Goal: Check status

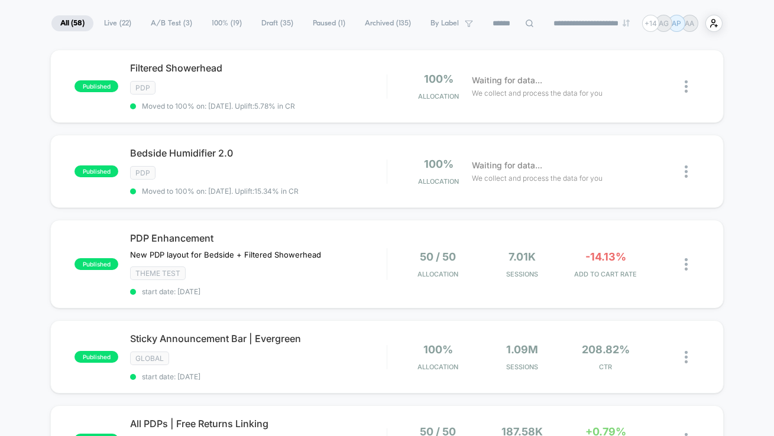
scroll to position [83, 0]
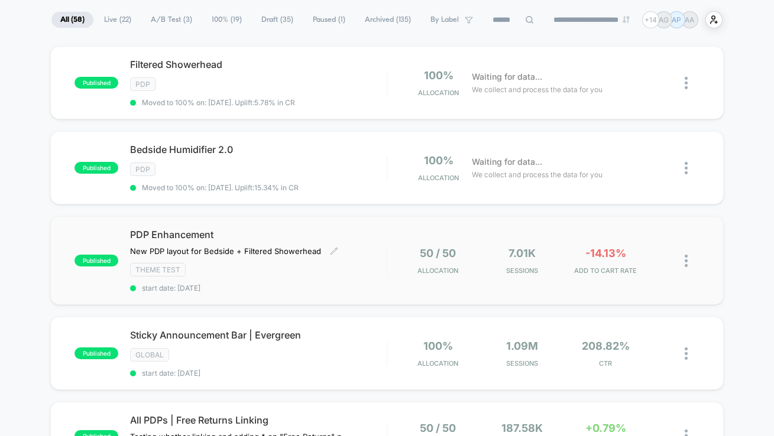
click at [365, 284] on span "start date: [DATE]" at bounding box center [258, 288] width 257 height 9
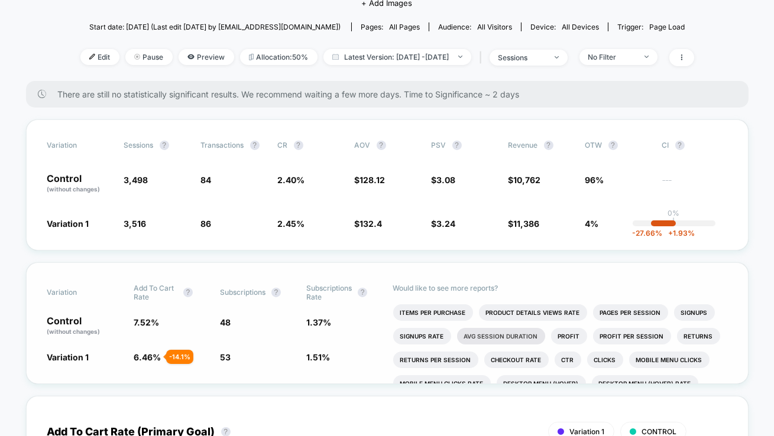
click at [482, 333] on li "Avg Session Duration" at bounding box center [501, 336] width 88 height 17
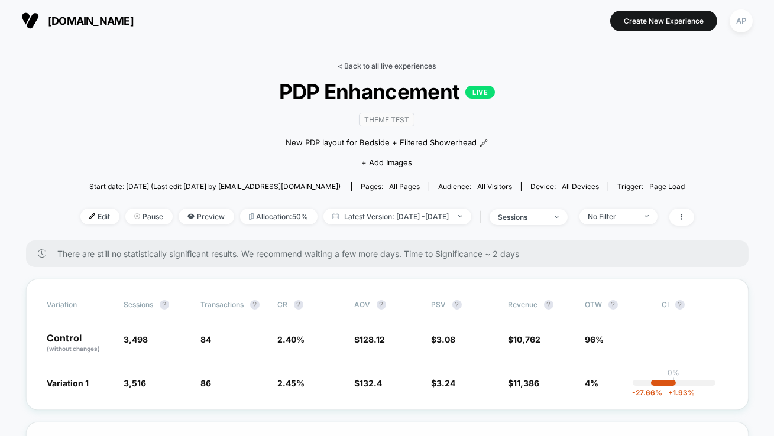
click at [391, 66] on link "< Back to all live experiences" at bounding box center [387, 65] width 98 height 9
